Goal: Transaction & Acquisition: Download file/media

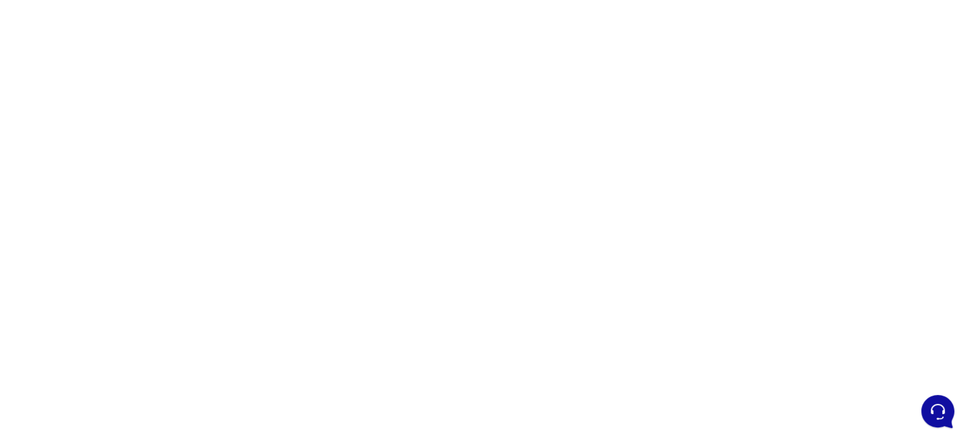
scroll to position [81, 0]
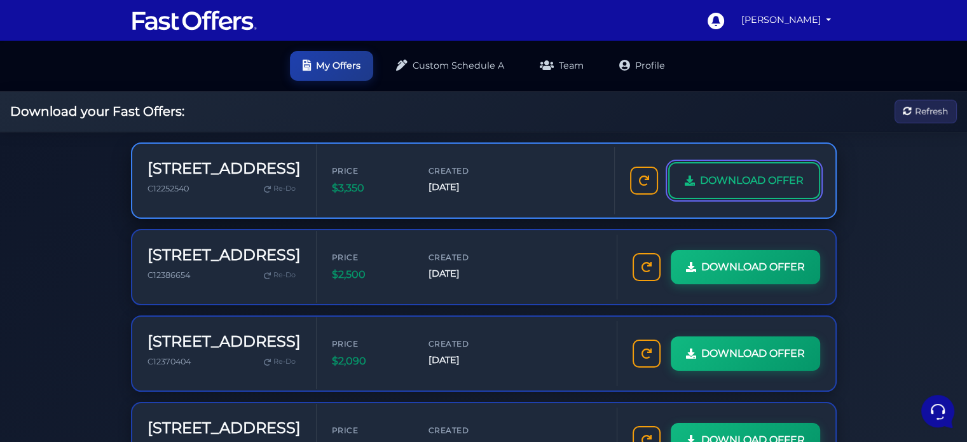
click at [715, 175] on span "DOWNLOAD OFFER" at bounding box center [752, 180] width 104 height 17
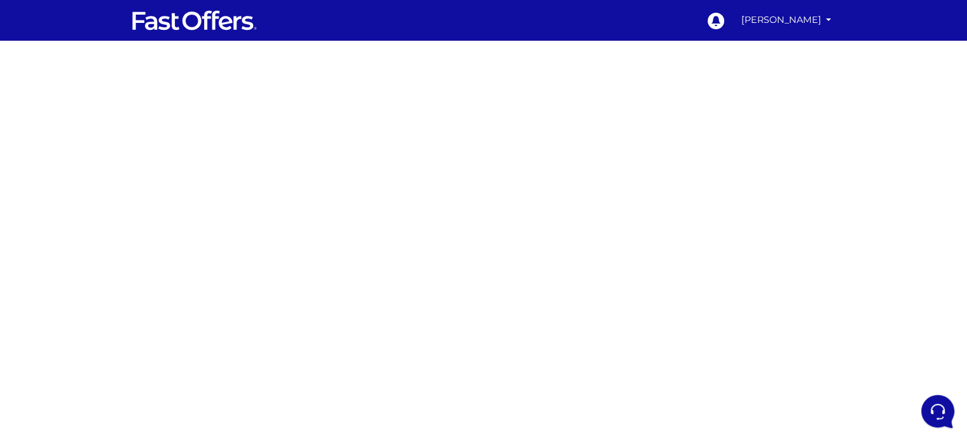
scroll to position [6, 0]
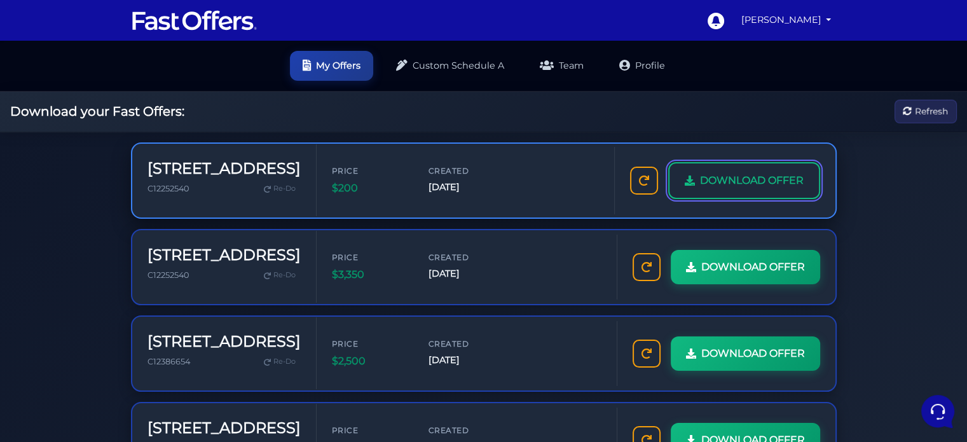
click at [788, 184] on span "DOWNLOAD OFFER" at bounding box center [752, 180] width 104 height 17
